Goal: Navigation & Orientation: Find specific page/section

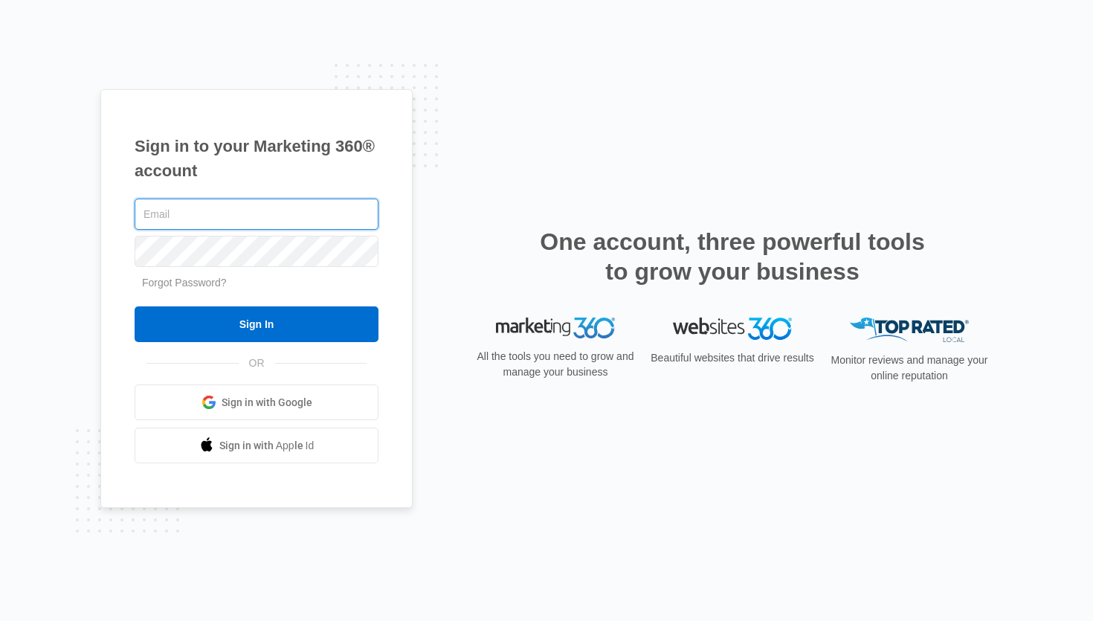
type input "[EMAIL_ADDRESS][DOMAIN_NAME]"
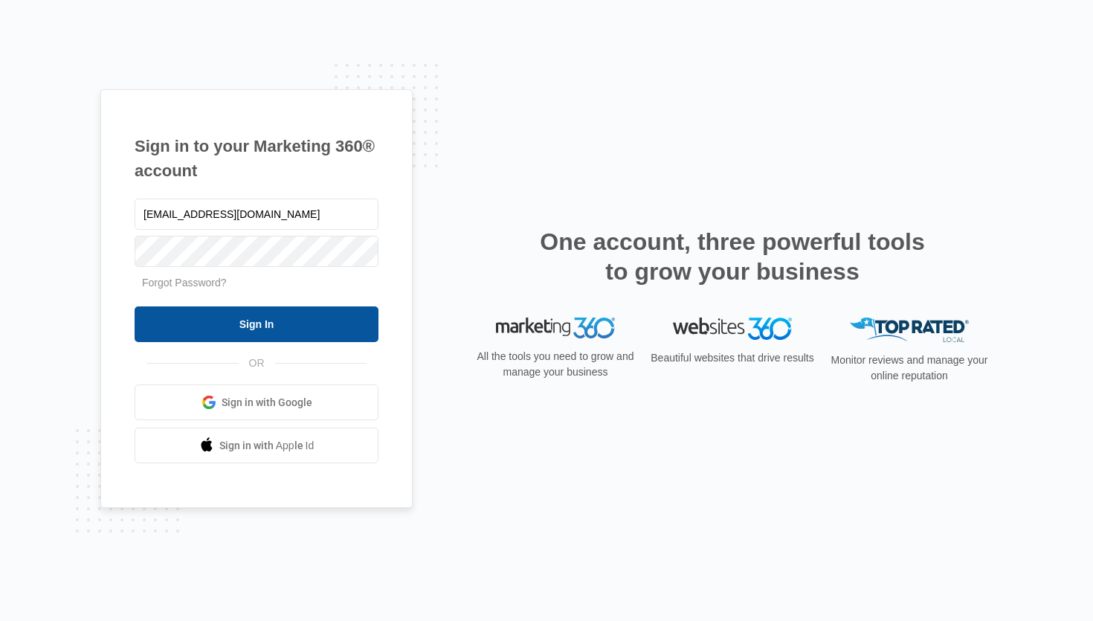
click at [311, 333] on input "Sign In" at bounding box center [257, 324] width 244 height 36
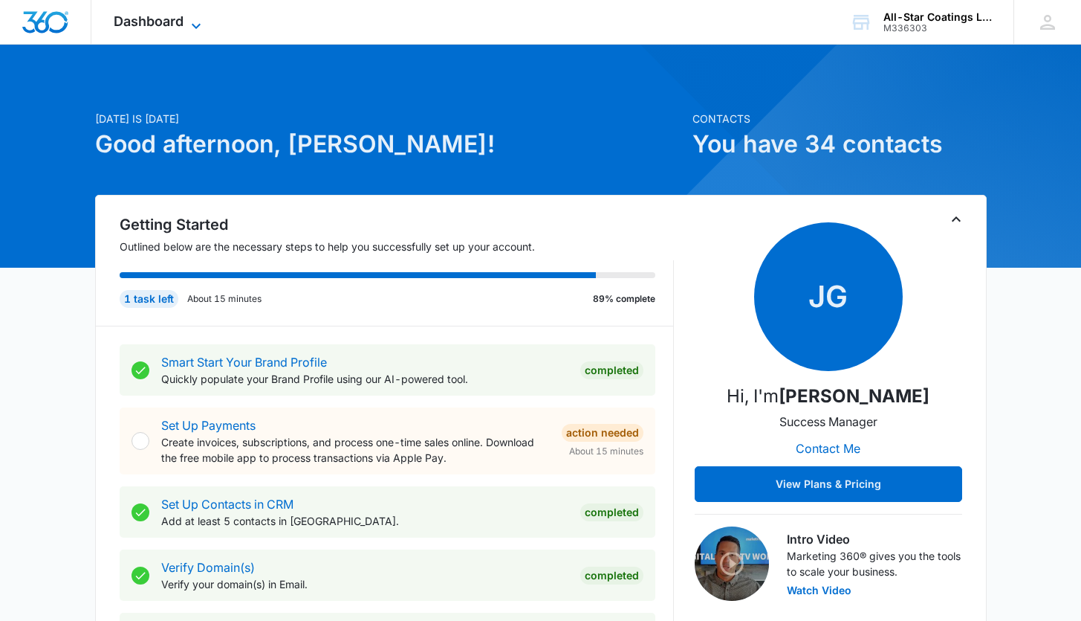
click at [178, 23] on span "Dashboard" at bounding box center [149, 21] width 70 height 16
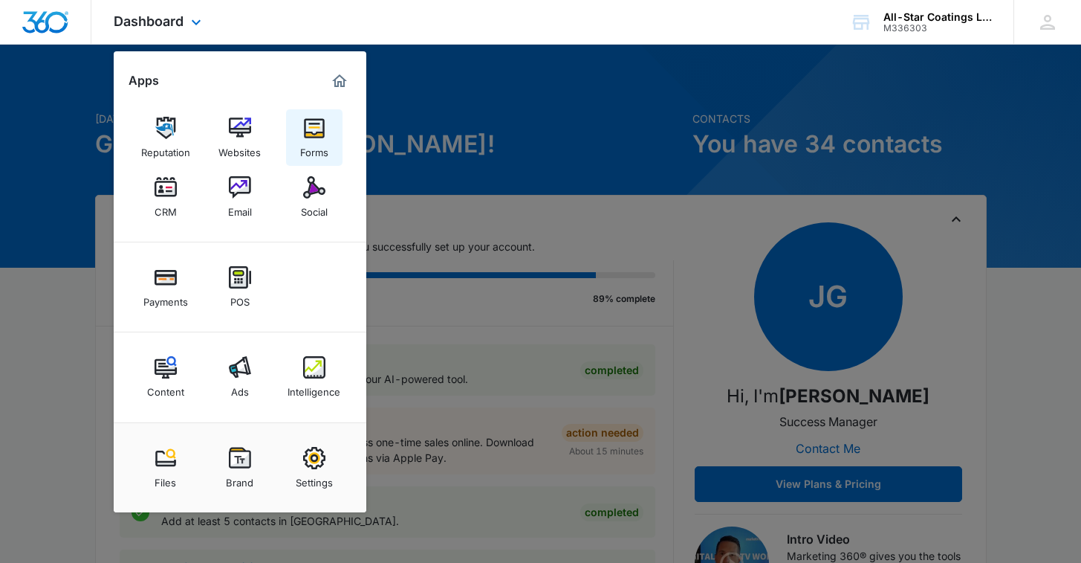
click at [323, 131] on img at bounding box center [314, 128] width 22 height 22
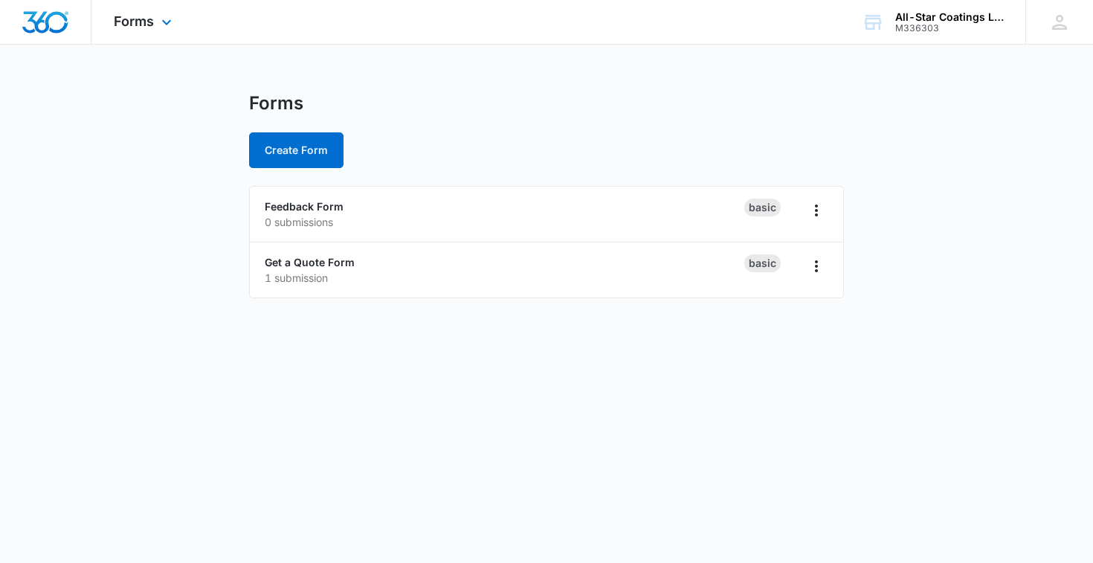
click at [154, 23] on div "Forms Apps Reputation Websites Forms CRM Email Social Payments POS Content Ads …" at bounding box center [144, 22] width 106 height 44
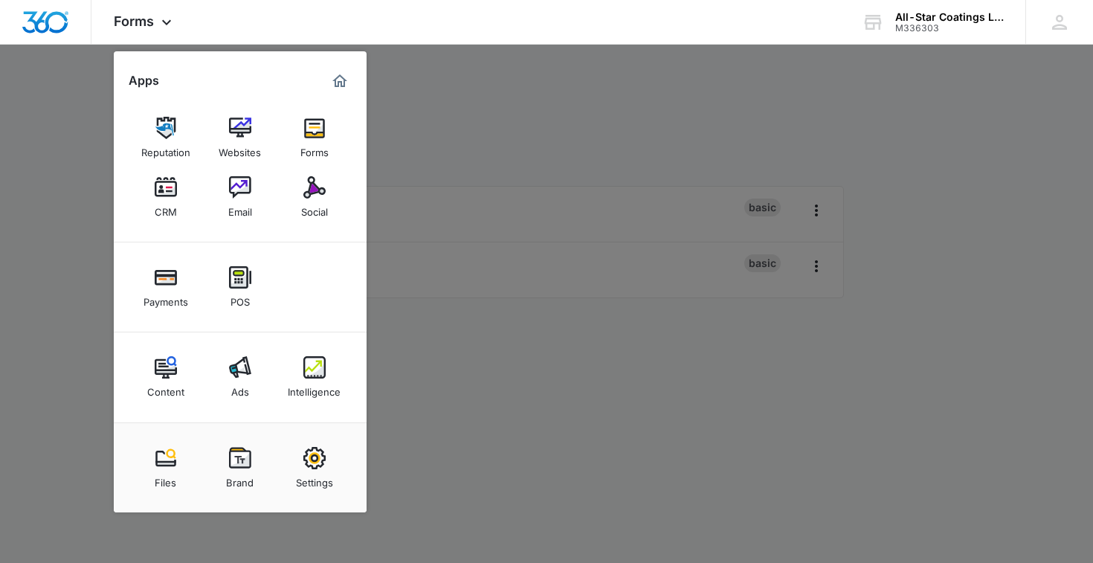
click at [159, 147] on div "Reputation" at bounding box center [165, 148] width 49 height 19
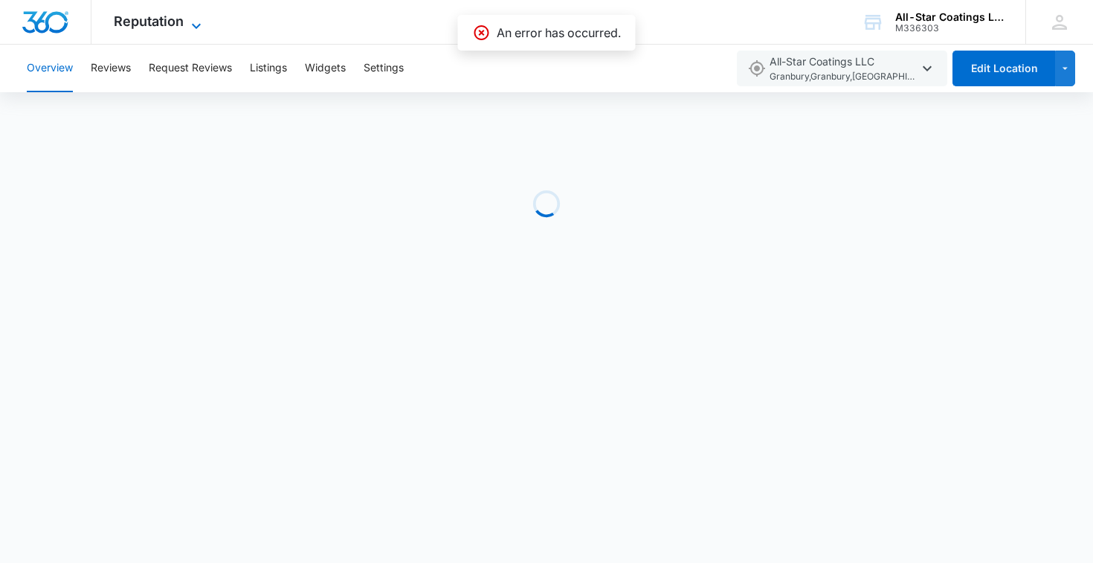
click at [178, 15] on span "Reputation" at bounding box center [149, 21] width 70 height 16
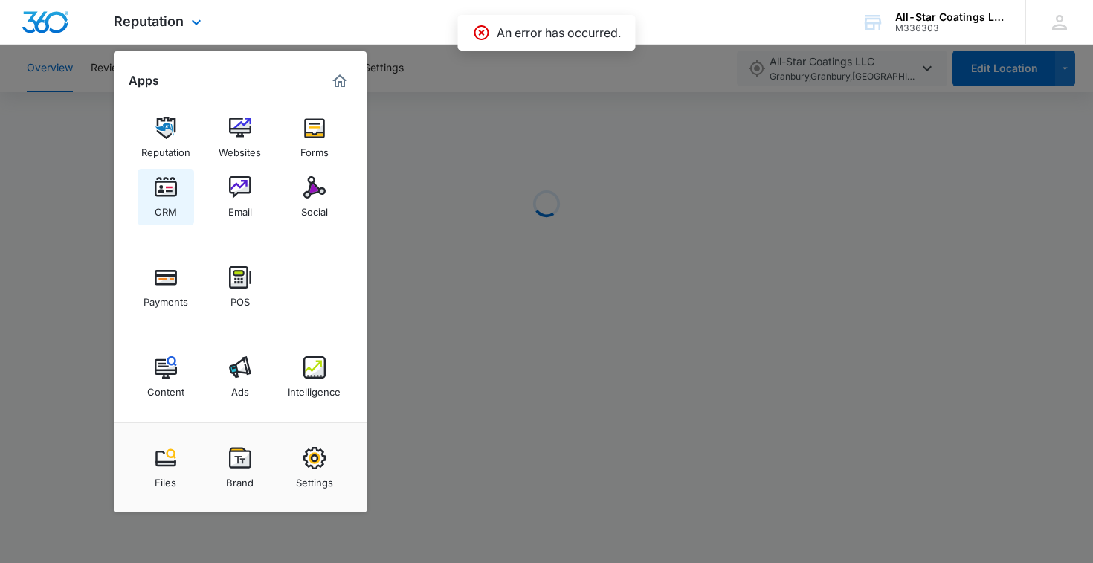
click at [175, 191] on img at bounding box center [166, 187] width 22 height 22
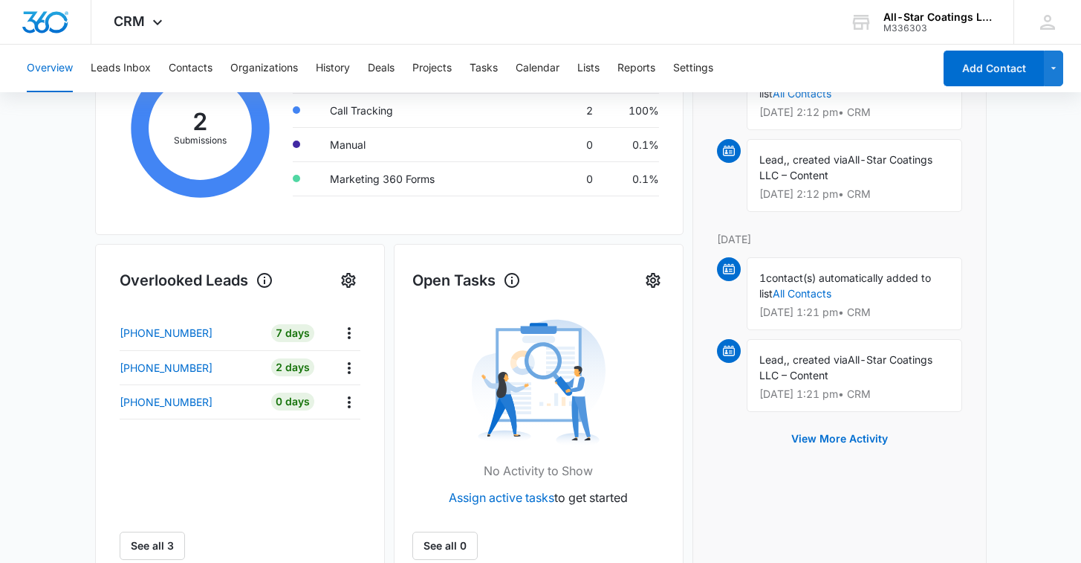
scroll to position [48, 0]
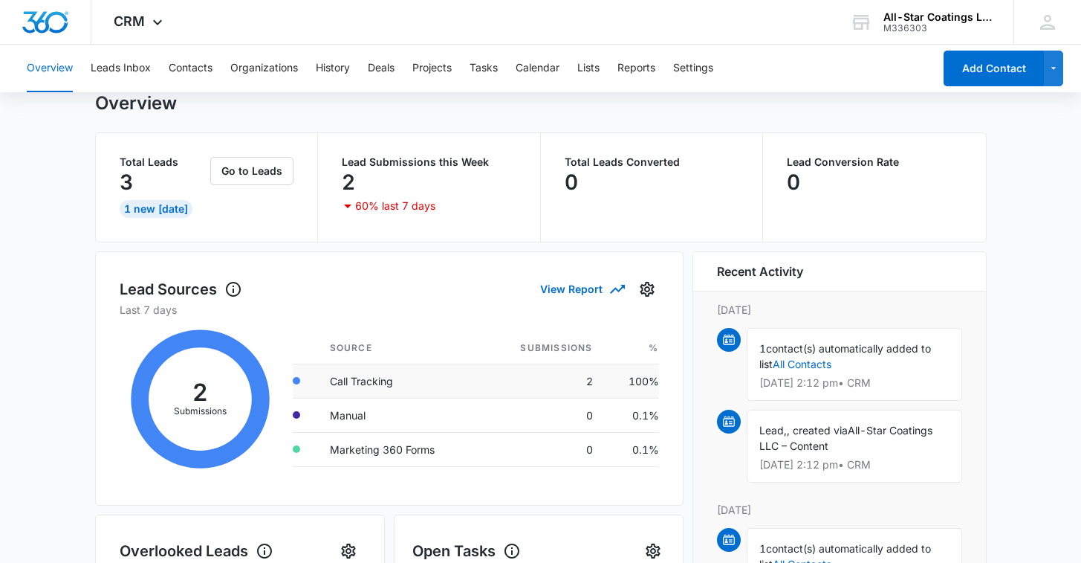
click at [557, 370] on td "2" at bounding box center [543, 380] width 123 height 34
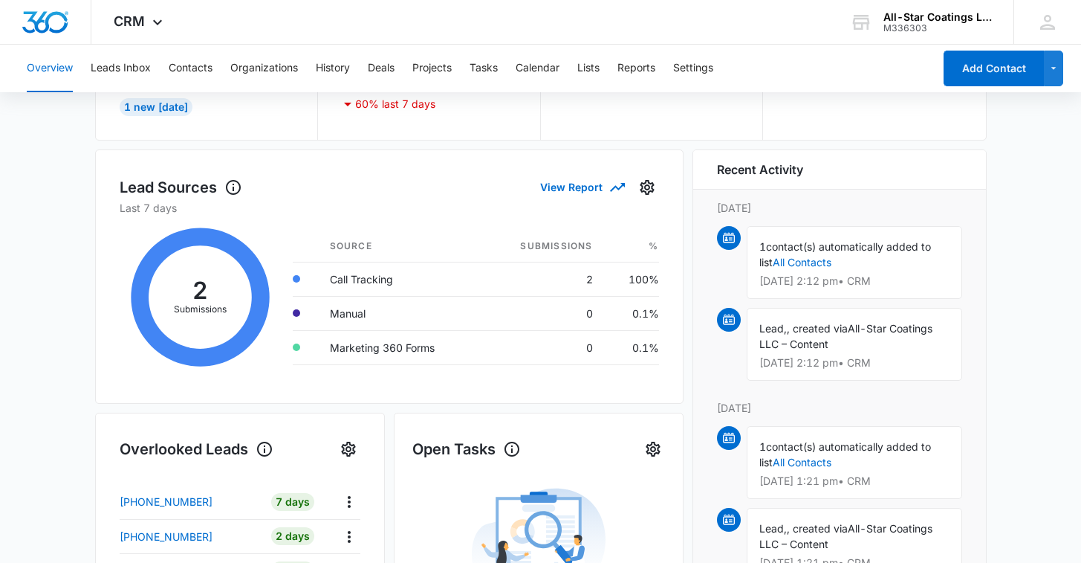
scroll to position [159, 0]
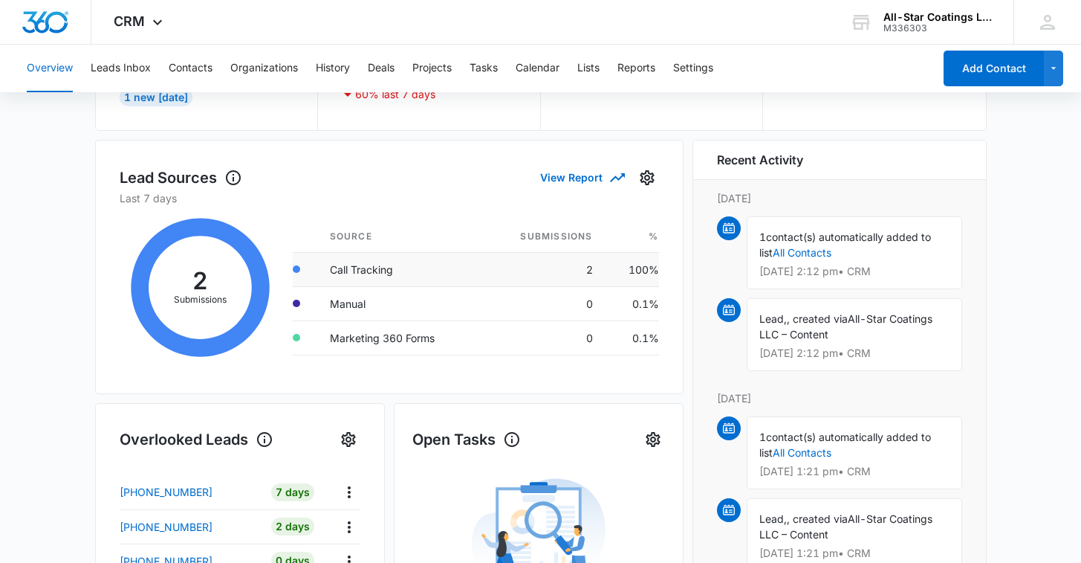
click at [502, 271] on td "2" at bounding box center [543, 269] width 123 height 34
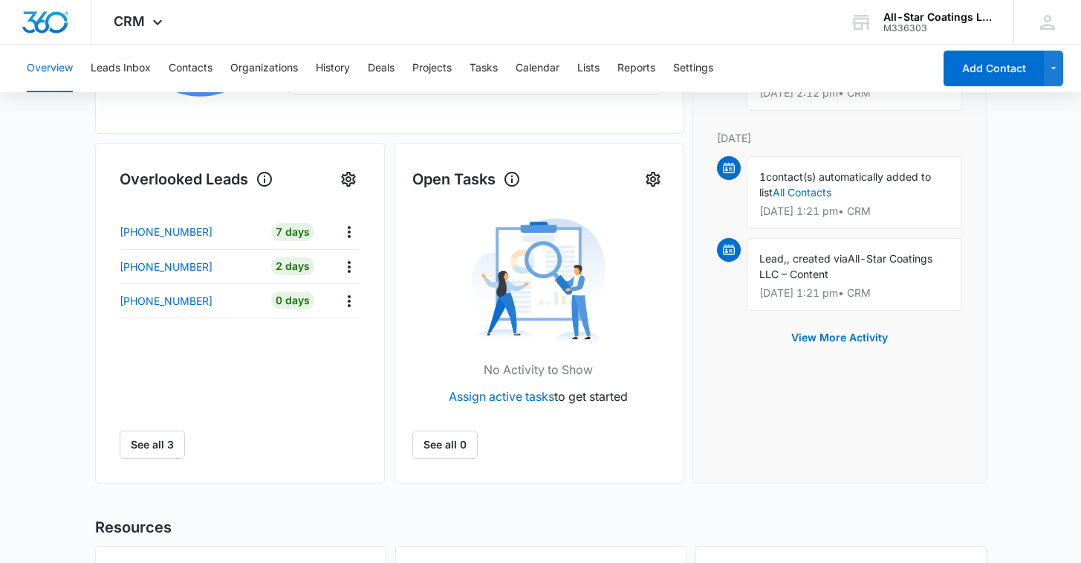
scroll to position [420, 0]
click at [344, 234] on icon "Actions" at bounding box center [349, 231] width 18 height 18
click at [282, 337] on div "Name Lead age Quick actions [PHONE_NUMBER] 7 Days [PHONE_NUMBER] 2 Days [PHONE_…" at bounding box center [240, 336] width 241 height 244
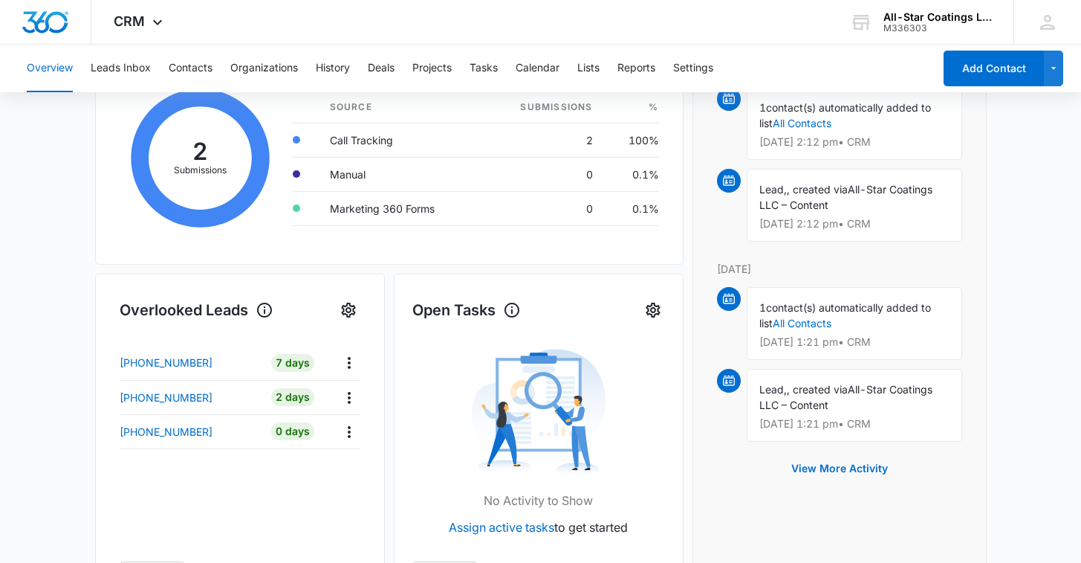
scroll to position [289, 0]
click at [854, 336] on p "[DATE] 1:21 pm • CRM" at bounding box center [855, 341] width 190 height 10
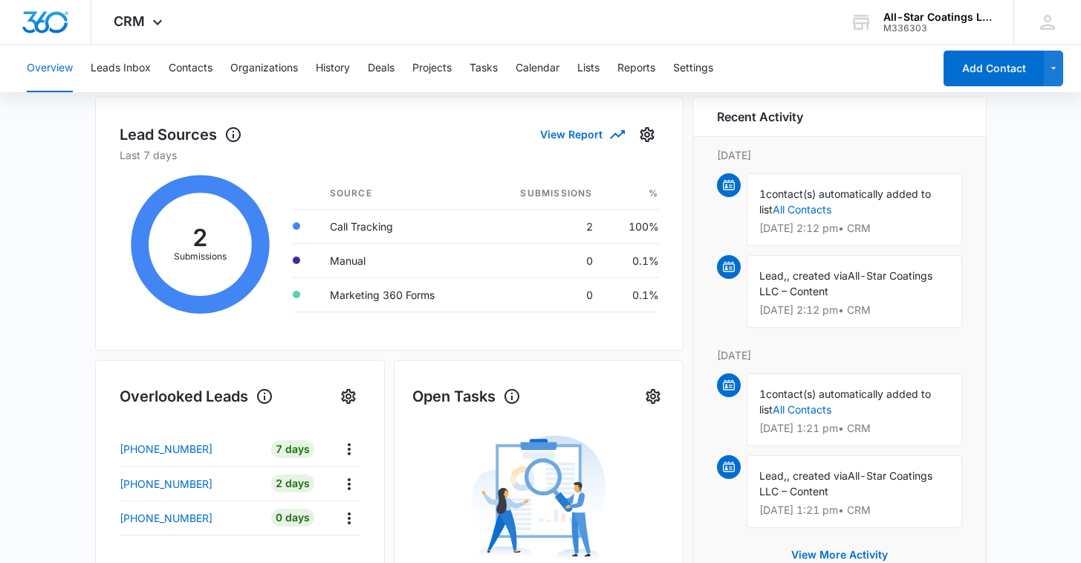
scroll to position [201, 0]
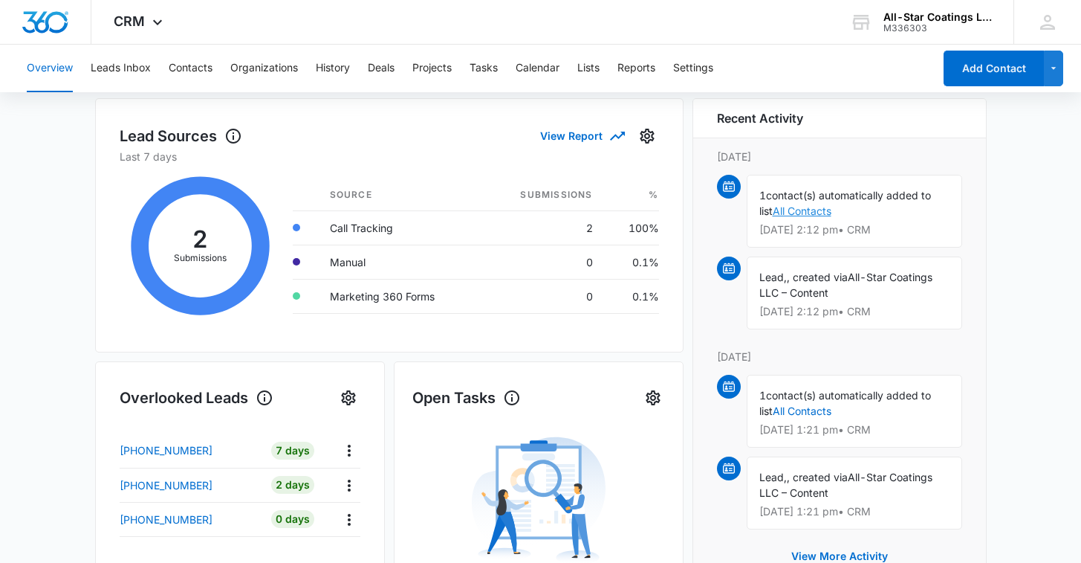
click at [796, 211] on link "All Contacts" at bounding box center [802, 210] width 59 height 13
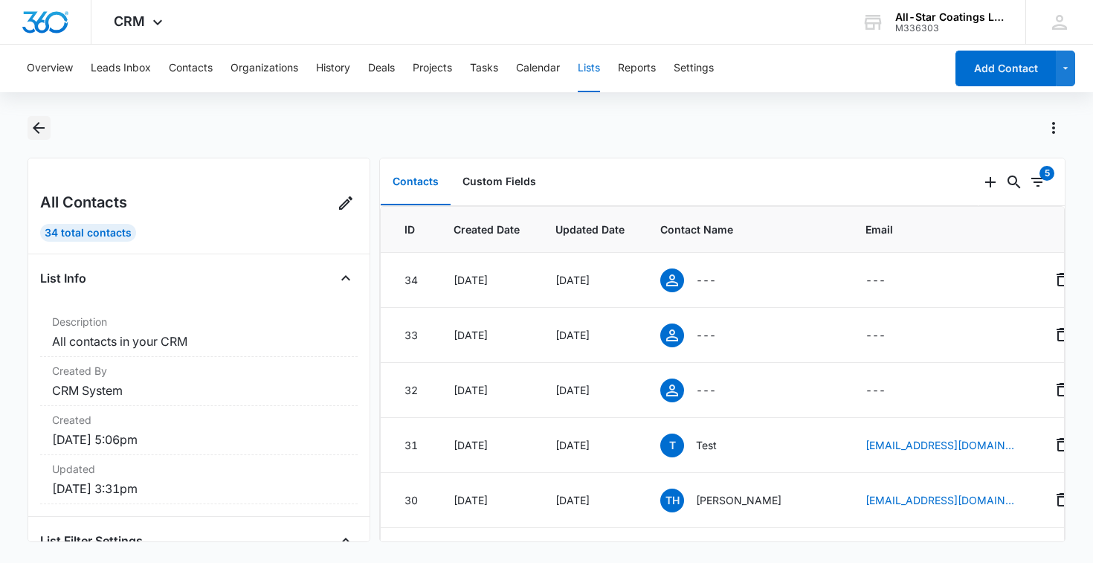
click at [45, 127] on button "Back" at bounding box center [38, 128] width 23 height 24
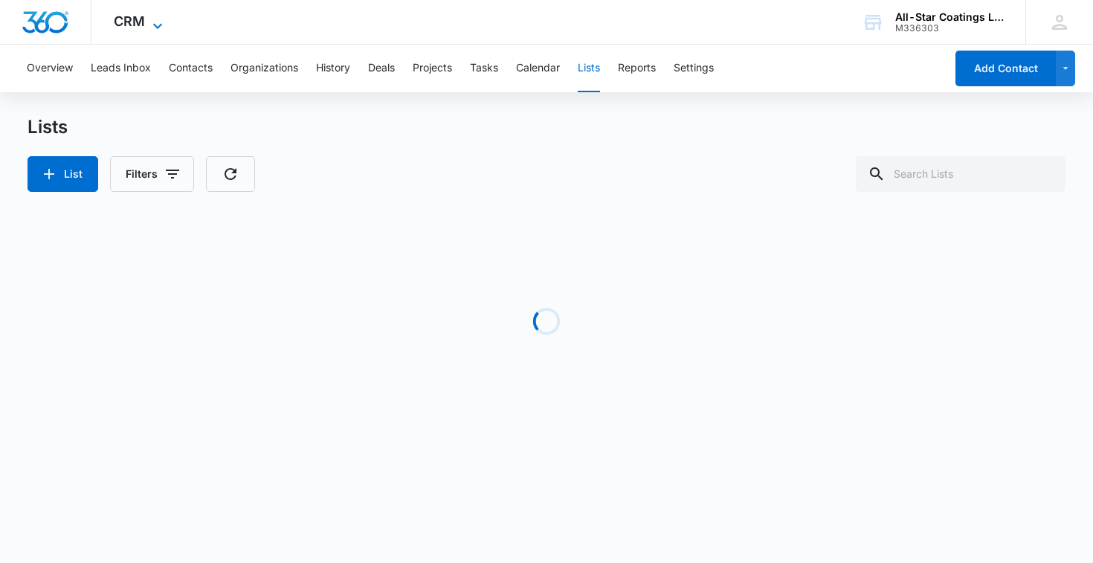
click at [158, 26] on icon at bounding box center [157, 25] width 9 height 5
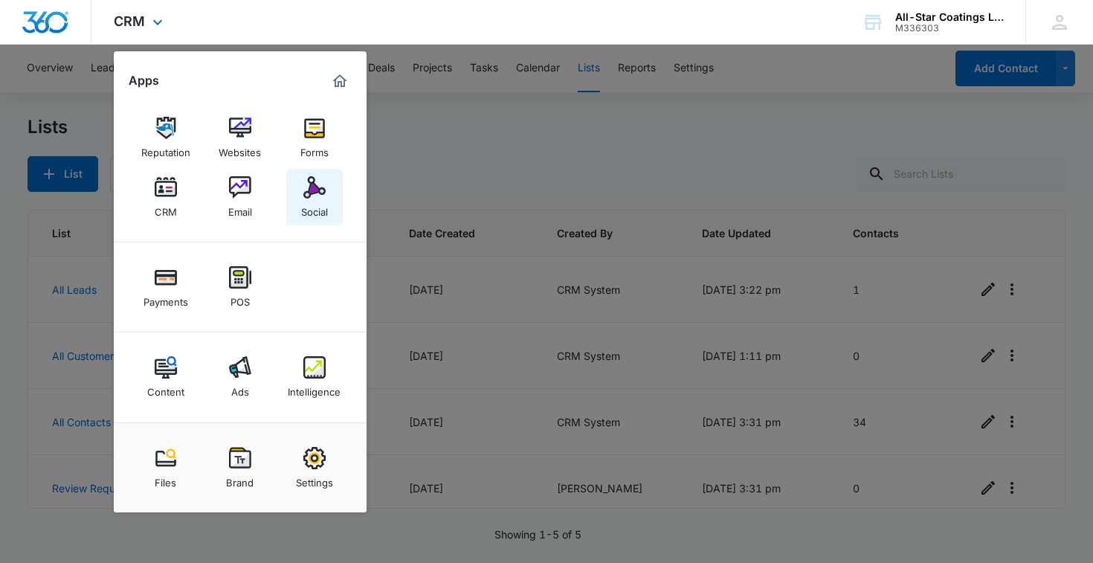
click at [326, 193] on link "Social" at bounding box center [314, 197] width 56 height 56
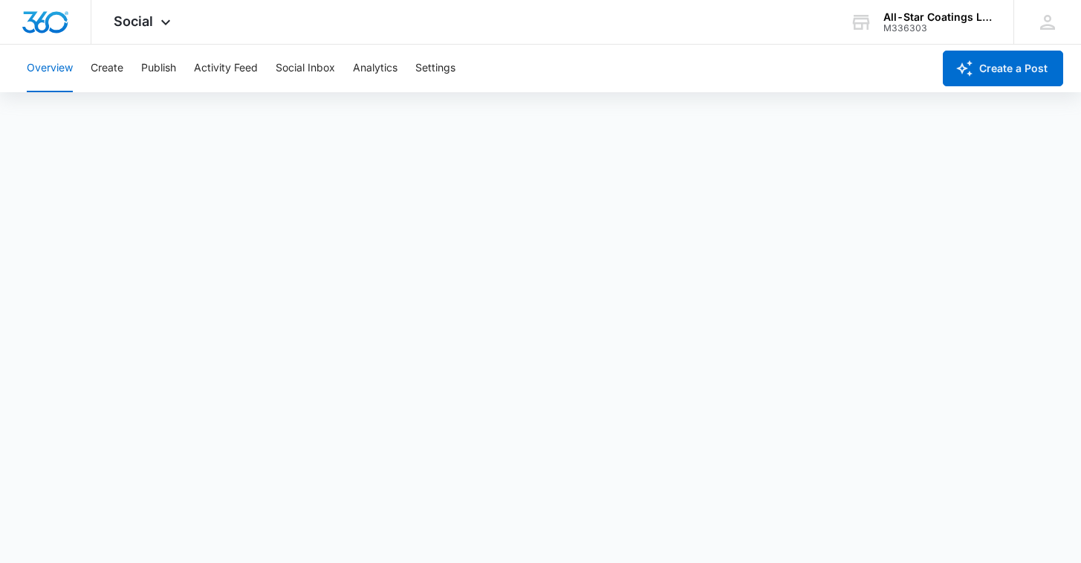
scroll to position [3, 0]
click at [152, 22] on span "Social" at bounding box center [133, 21] width 39 height 16
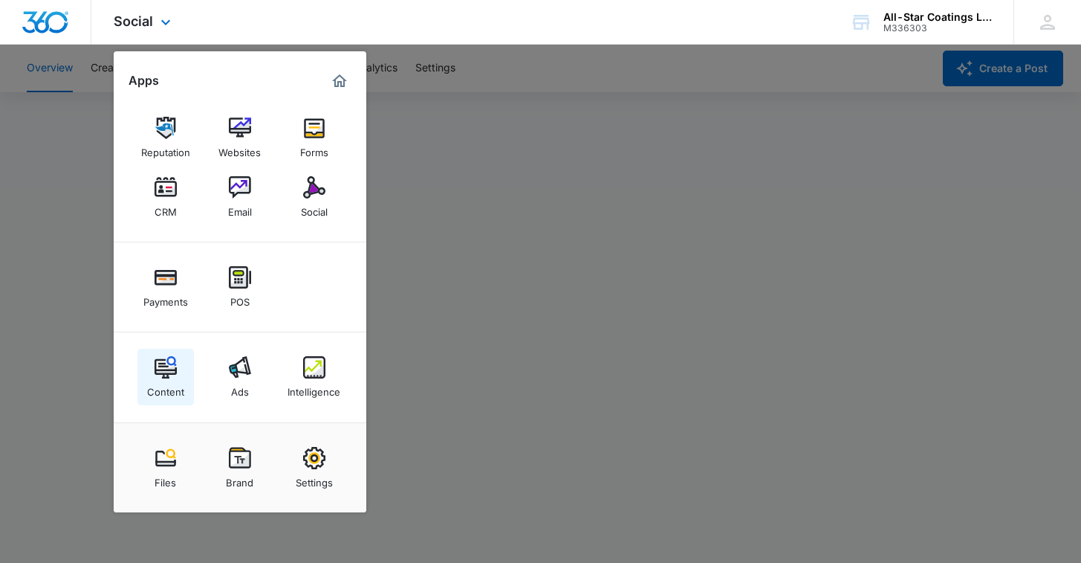
click at [173, 371] on img at bounding box center [166, 367] width 22 height 22
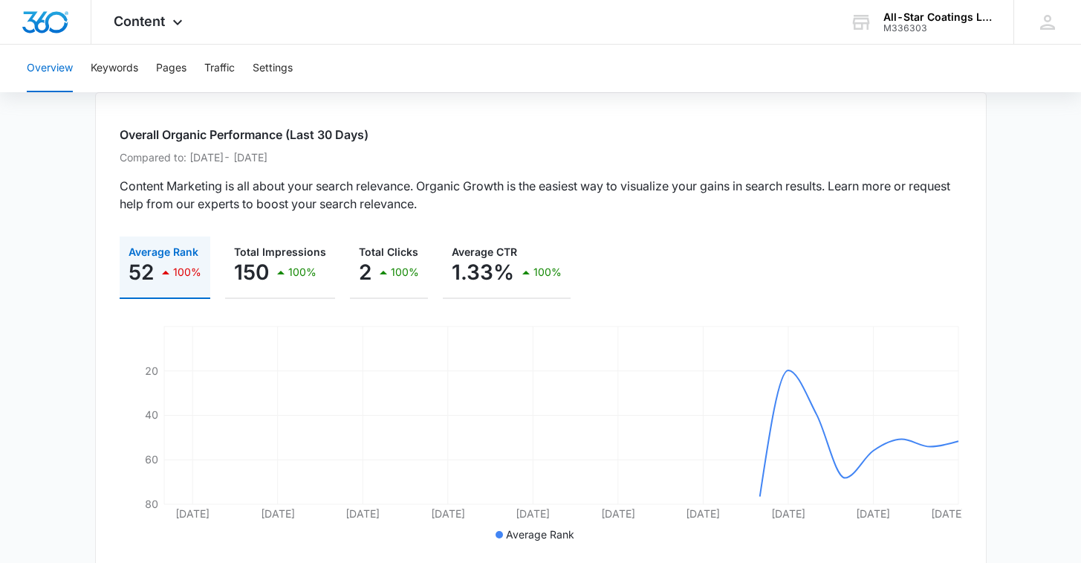
scroll to position [170, 0]
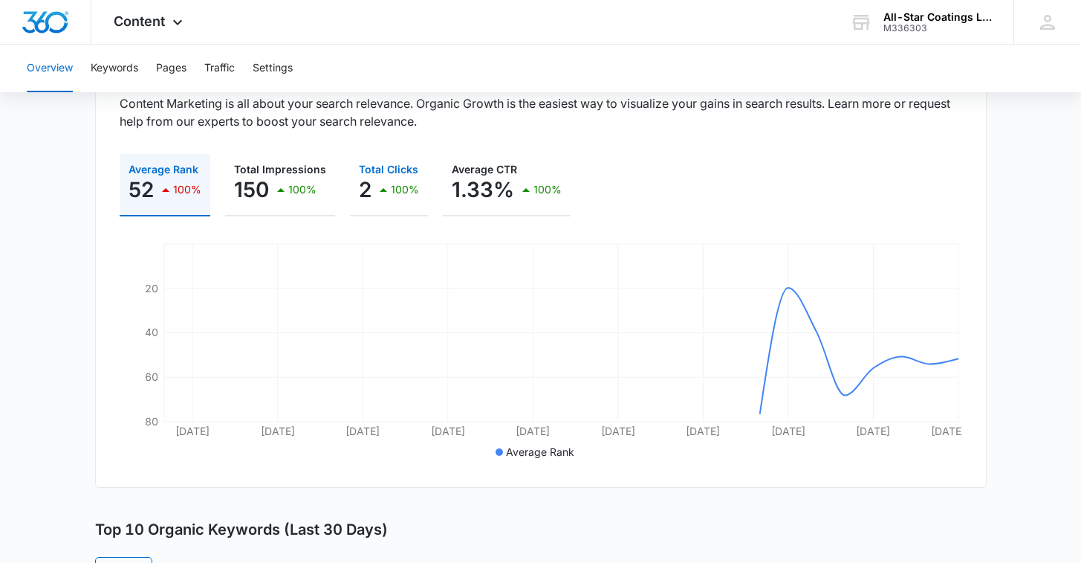
click at [369, 193] on div "2 100%" at bounding box center [389, 190] width 60 height 30
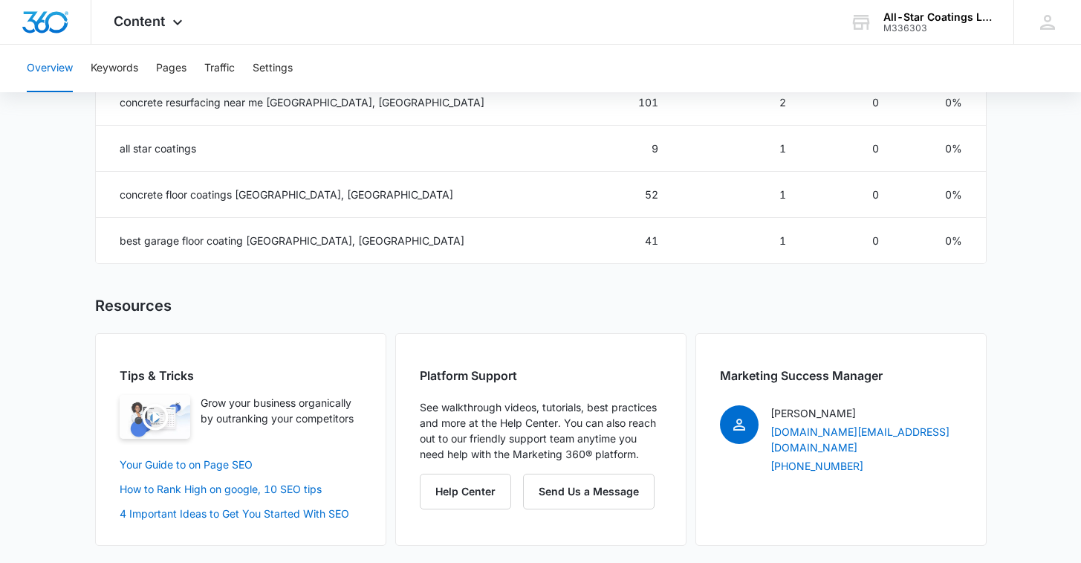
scroll to position [0, 0]
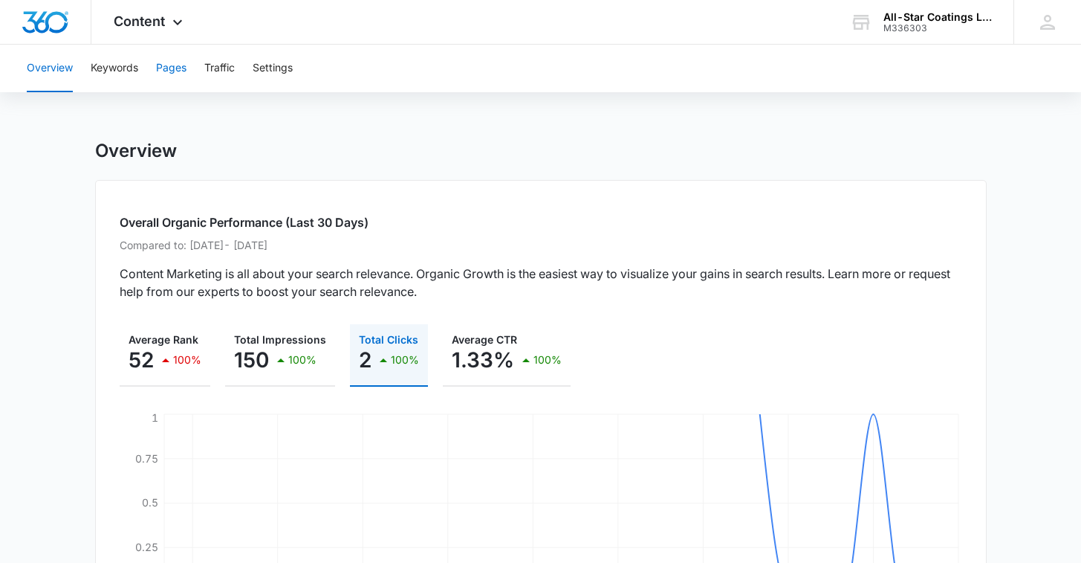
click at [169, 74] on button "Pages" at bounding box center [171, 69] width 30 height 48
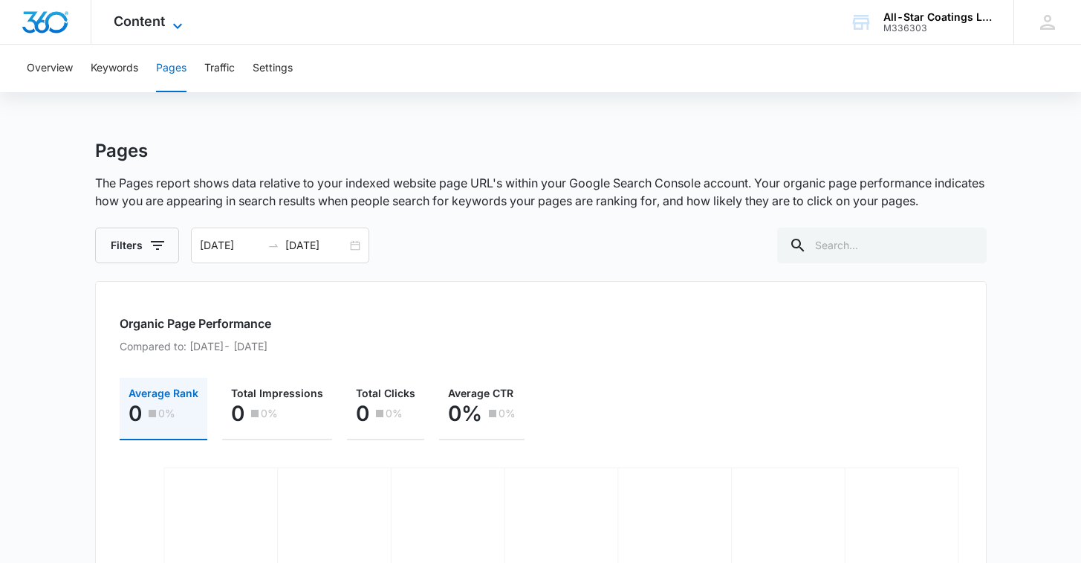
click at [175, 27] on icon at bounding box center [178, 26] width 18 height 18
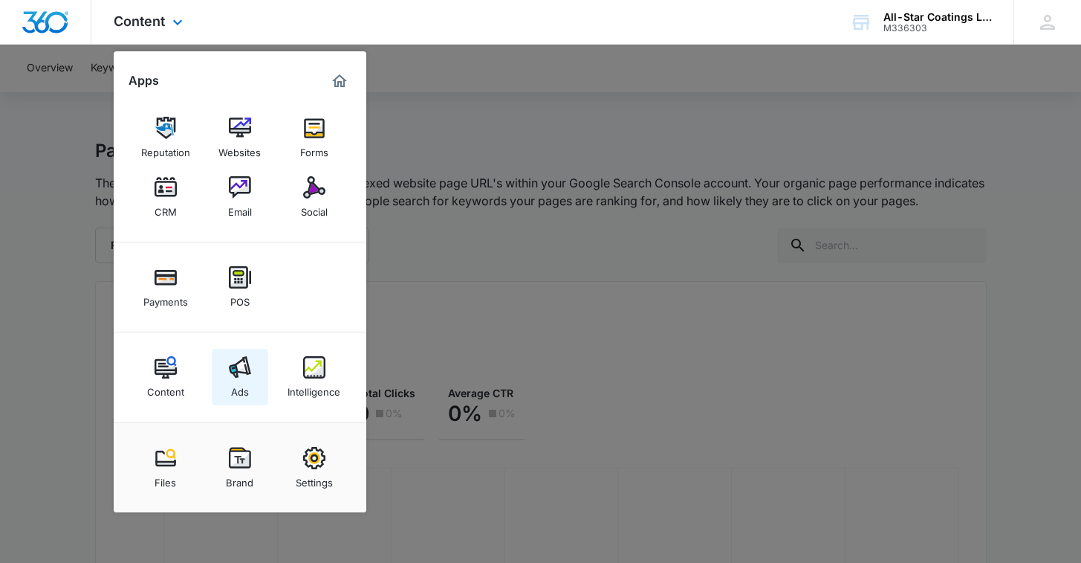
click at [238, 365] on img at bounding box center [240, 367] width 22 height 22
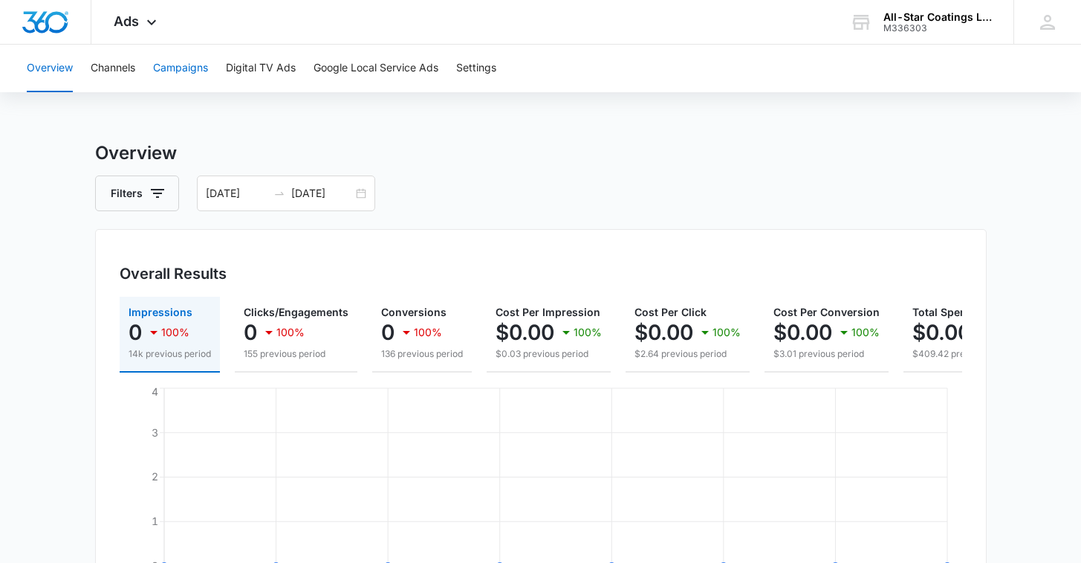
click at [171, 74] on button "Campaigns" at bounding box center [180, 69] width 55 height 48
click at [422, 71] on button "Google Local Service Ads" at bounding box center [376, 69] width 125 height 48
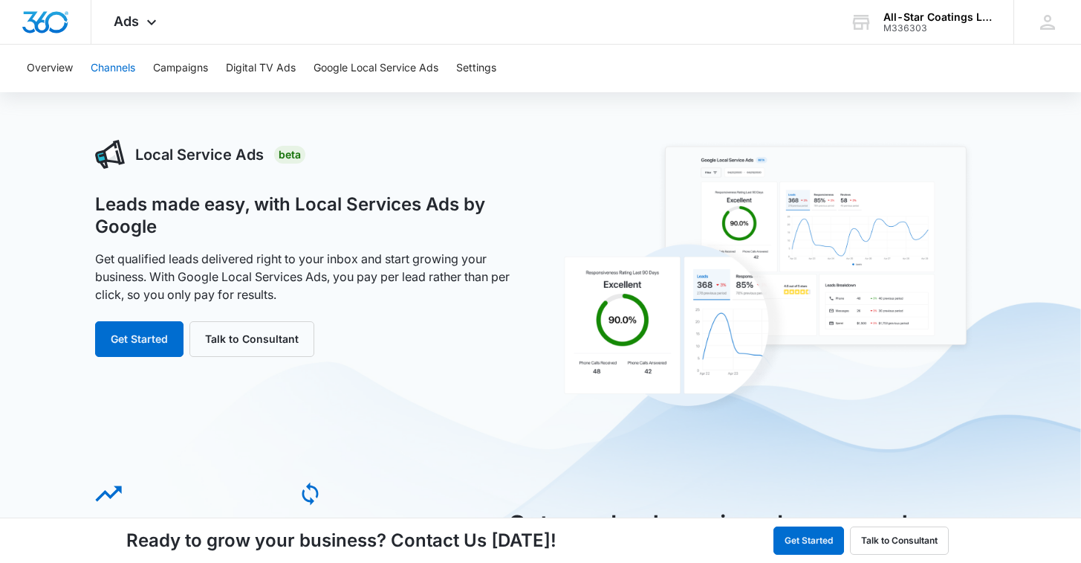
click at [120, 72] on button "Channels" at bounding box center [113, 69] width 45 height 48
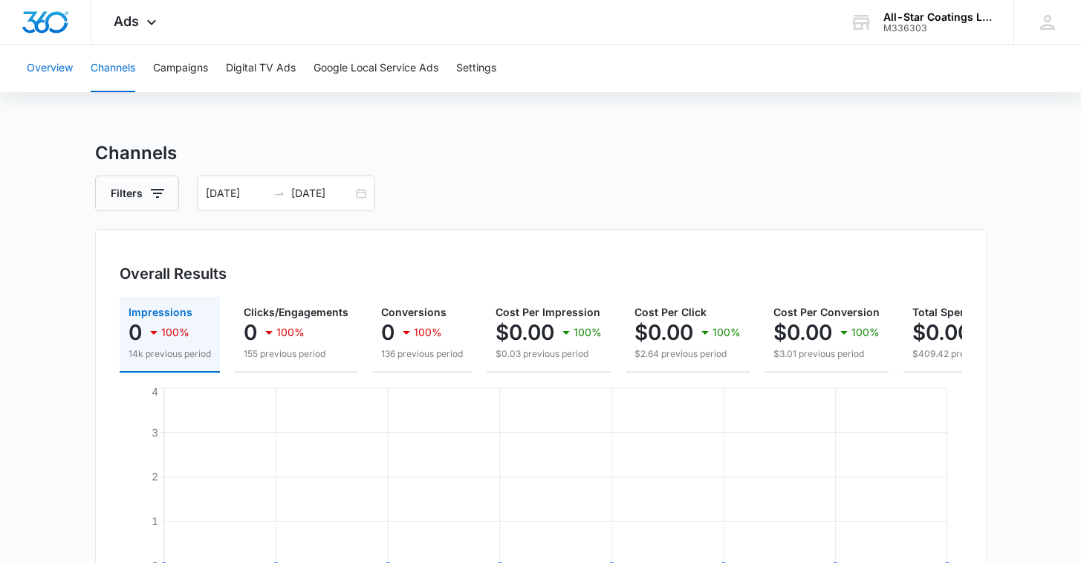
click at [60, 72] on button "Overview" at bounding box center [50, 69] width 46 height 48
